Goal: Information Seeking & Learning: Learn about a topic

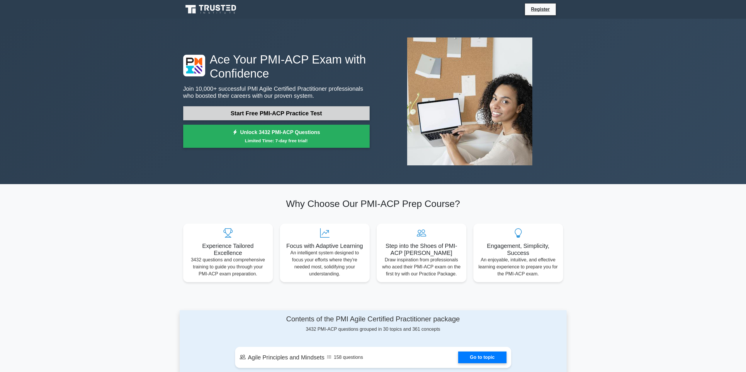
click at [270, 114] on link "Start Free PMI-ACP Practice Test" at bounding box center [276, 113] width 186 height 14
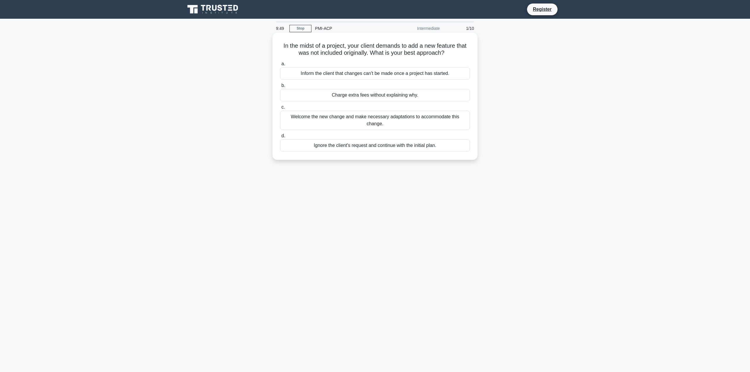
click at [364, 116] on div "Welcome the new change and make necessary adaptations to accommodate this chang…" at bounding box center [375, 120] width 190 height 19
click at [280, 109] on input "c. Welcome the new change and make necessary adaptations to accommodate this ch…" at bounding box center [280, 107] width 0 height 4
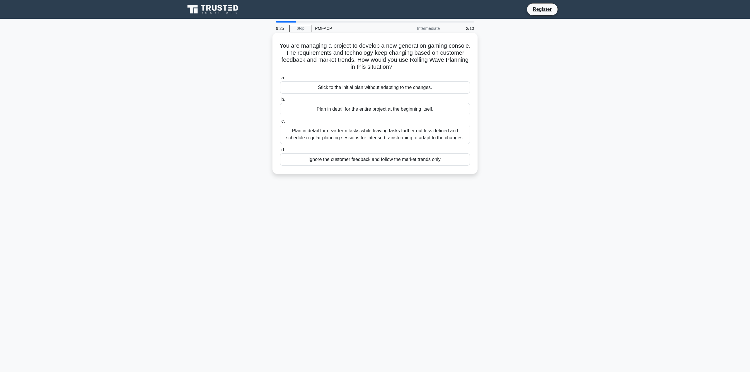
click at [361, 134] on div "Plan in detail for near-term tasks while leaving tasks further out less defined…" at bounding box center [375, 134] width 190 height 19
click at [280, 123] on input "c. Plan in detail for near-term tasks while leaving tasks further out less defi…" at bounding box center [280, 122] width 0 height 4
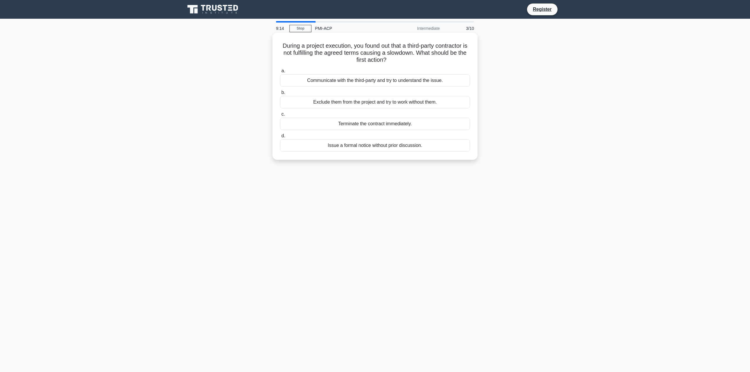
click at [359, 83] on div "Communicate with the third-party and try to understand the issue." at bounding box center [375, 80] width 190 height 12
click at [280, 73] on input "a. Communicate with the third-party and try to understand the issue." at bounding box center [280, 71] width 0 height 4
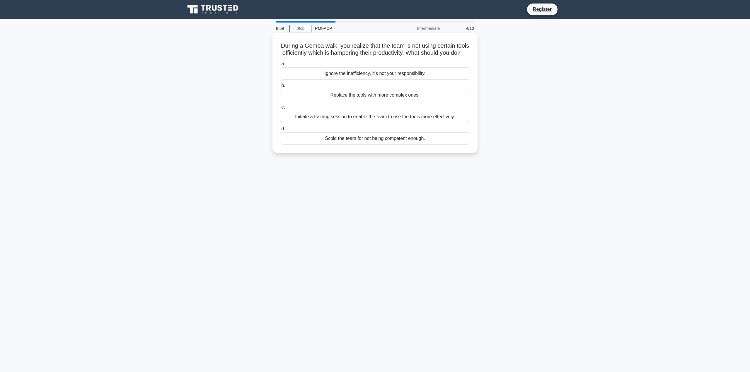
click at [344, 123] on div "Initiate a training session to enable the team to use the tools more effectivel…" at bounding box center [375, 117] width 190 height 12
click at [280, 109] on input "c. Initiate a training session to enable the team to use the tools more effecti…" at bounding box center [280, 107] width 0 height 4
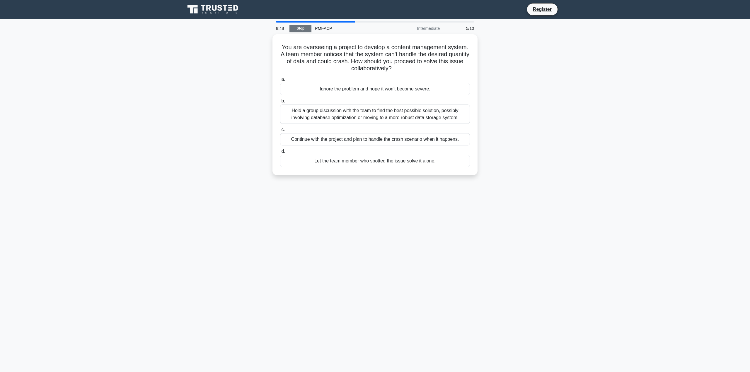
click at [292, 29] on link "Stop" at bounding box center [300, 28] width 22 height 7
